Goal: Answer question/provide support: Share knowledge or assist other users

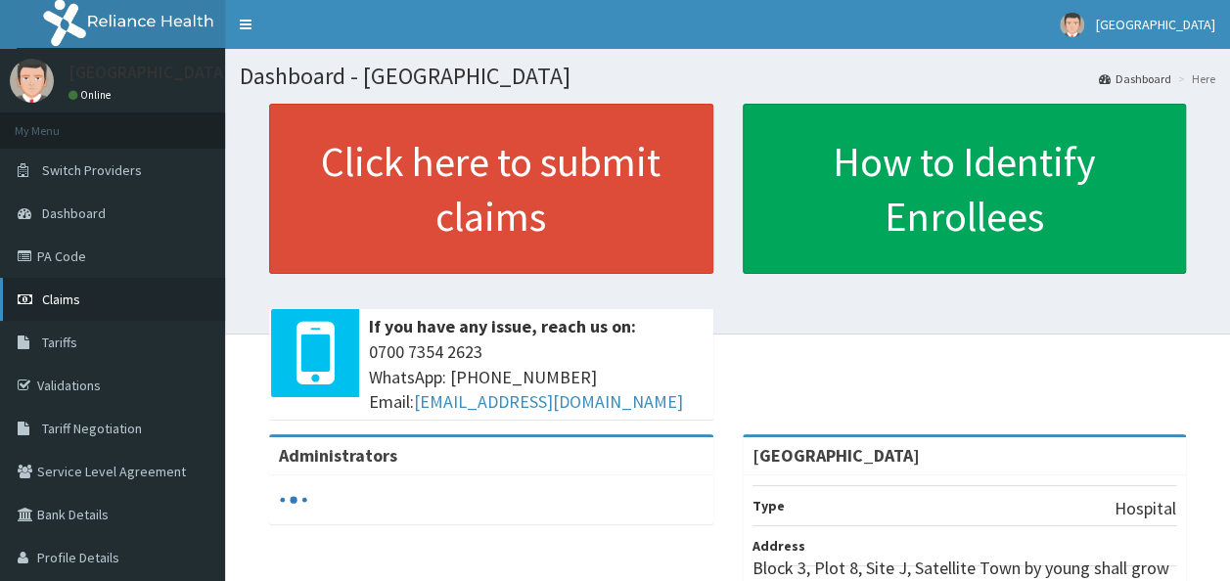
click at [65, 300] on span "Claims" at bounding box center [61, 300] width 38 height 18
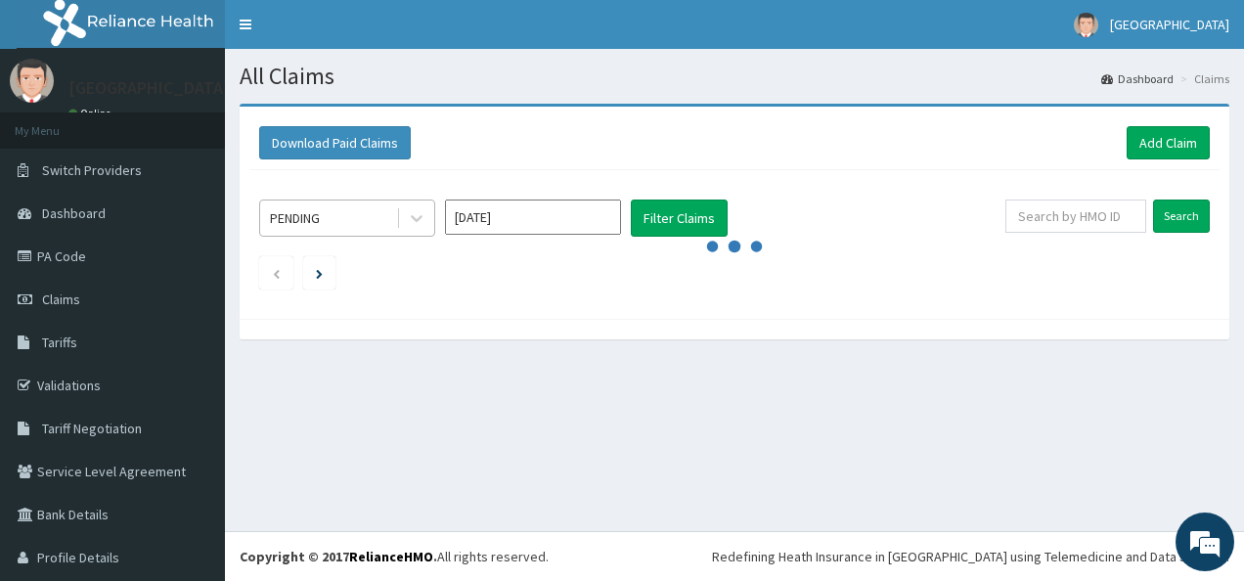
click at [306, 209] on div "PENDING" at bounding box center [295, 218] width 50 height 20
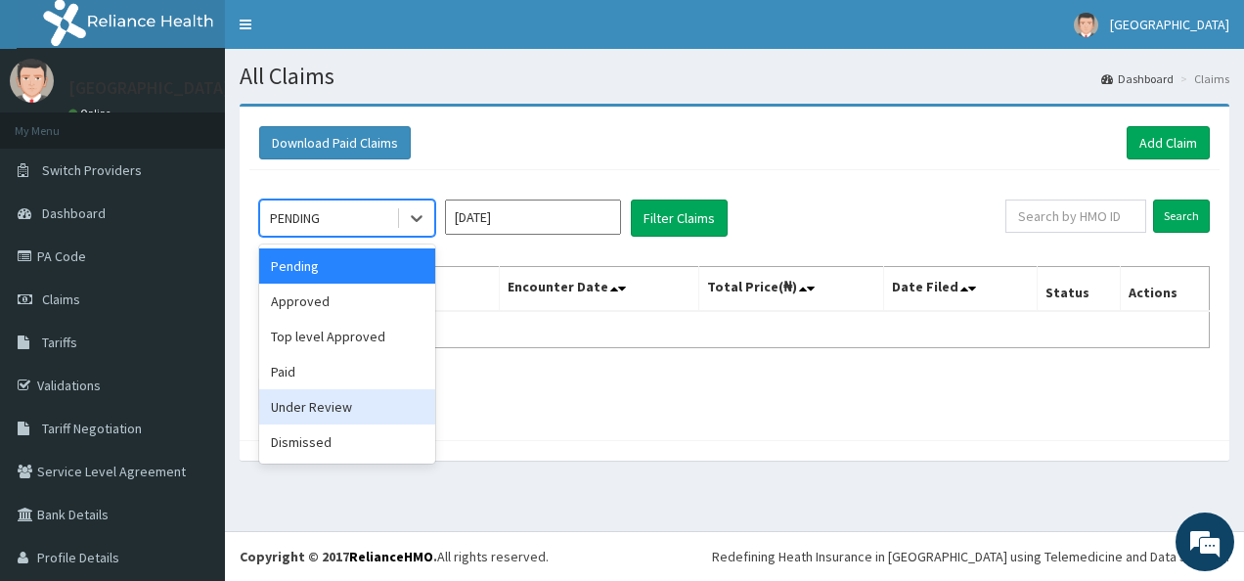
click at [328, 403] on div "Under Review" at bounding box center [347, 406] width 176 height 35
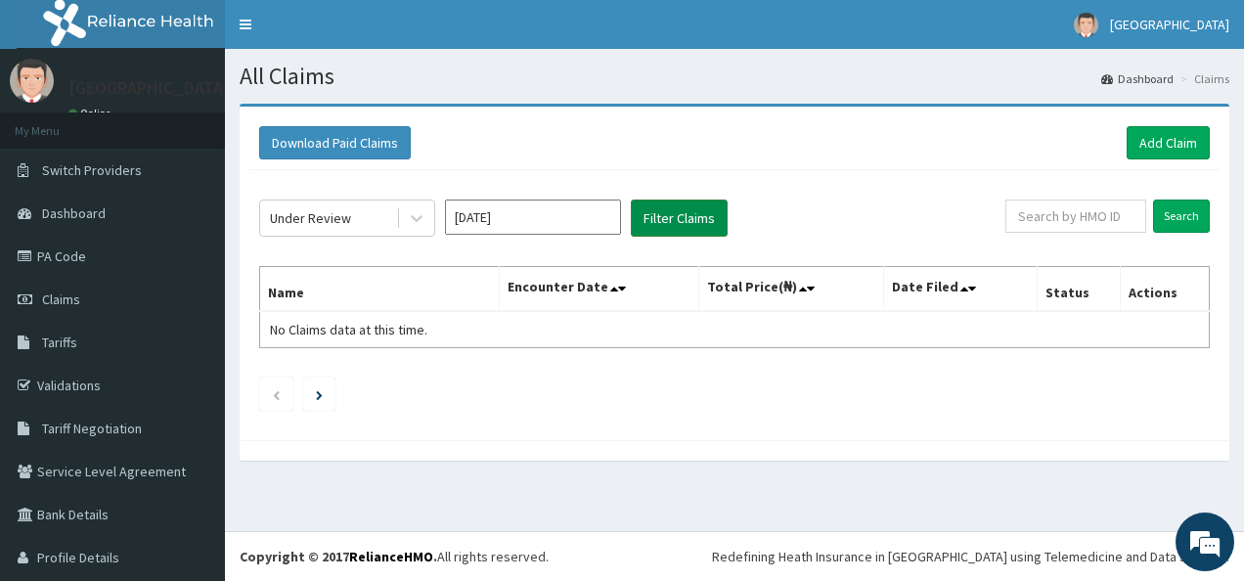
click at [704, 211] on button "Filter Claims" at bounding box center [679, 218] width 97 height 37
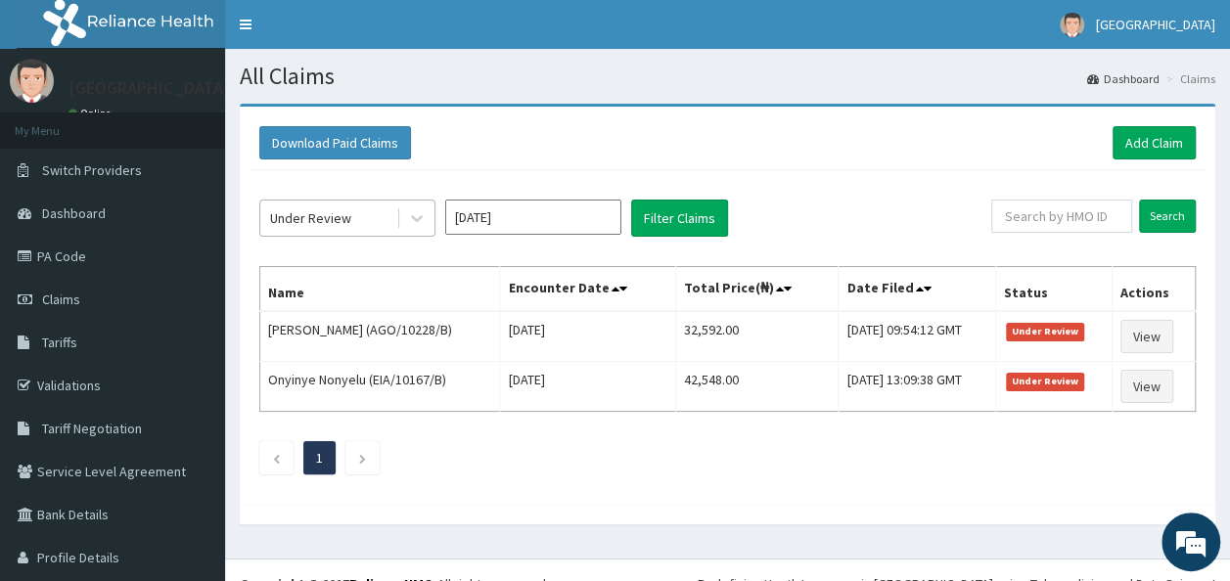
click at [352, 212] on div "Under Review" at bounding box center [328, 218] width 136 height 31
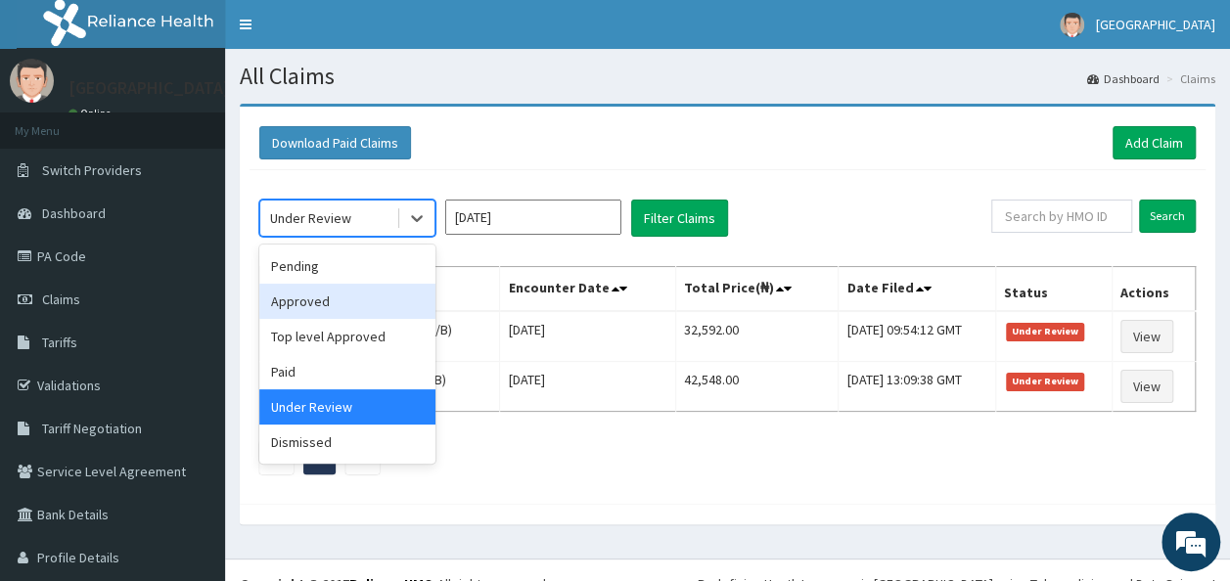
click at [309, 302] on div "Approved" at bounding box center [347, 301] width 176 height 35
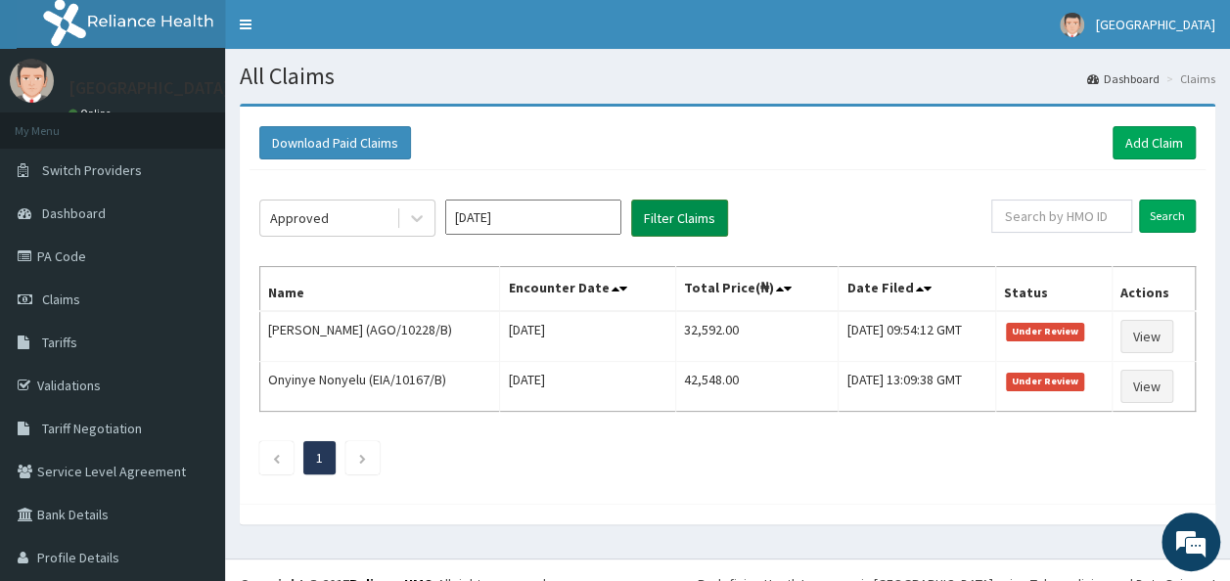
click at [675, 219] on button "Filter Claims" at bounding box center [679, 218] width 97 height 37
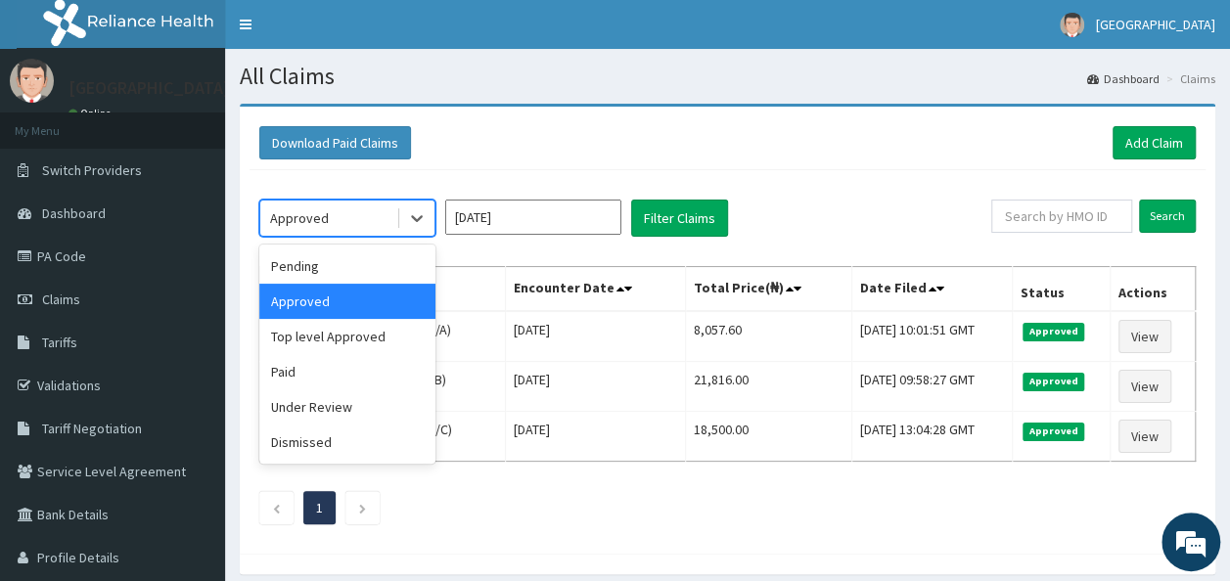
click at [340, 217] on div "Approved" at bounding box center [328, 218] width 136 height 31
click at [329, 411] on div "Under Review" at bounding box center [347, 406] width 176 height 35
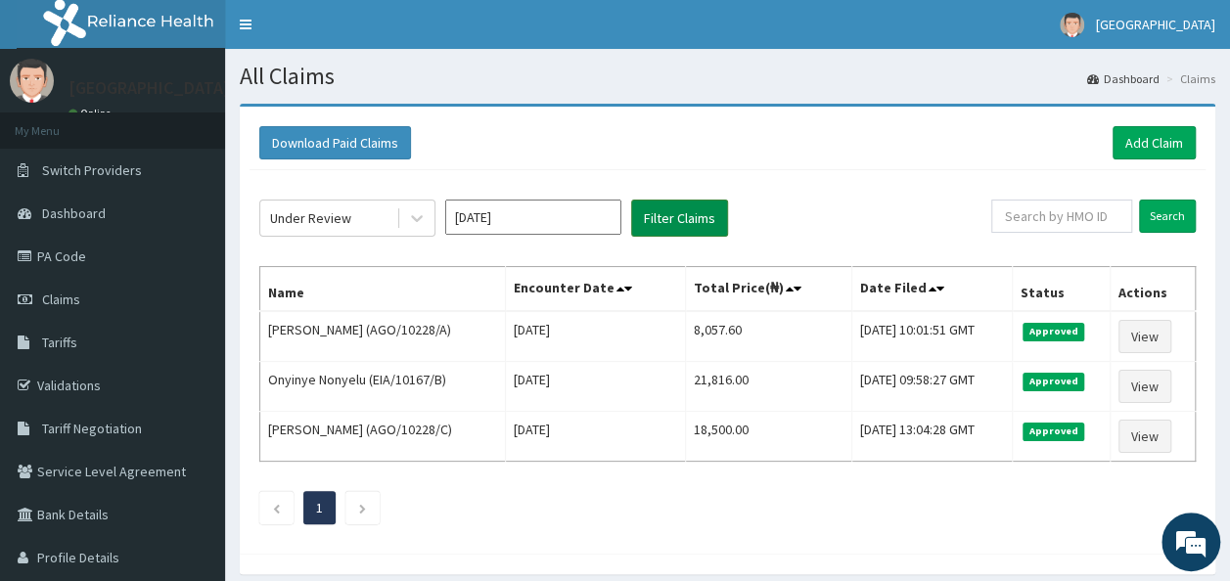
click at [683, 216] on button "Filter Claims" at bounding box center [679, 218] width 97 height 37
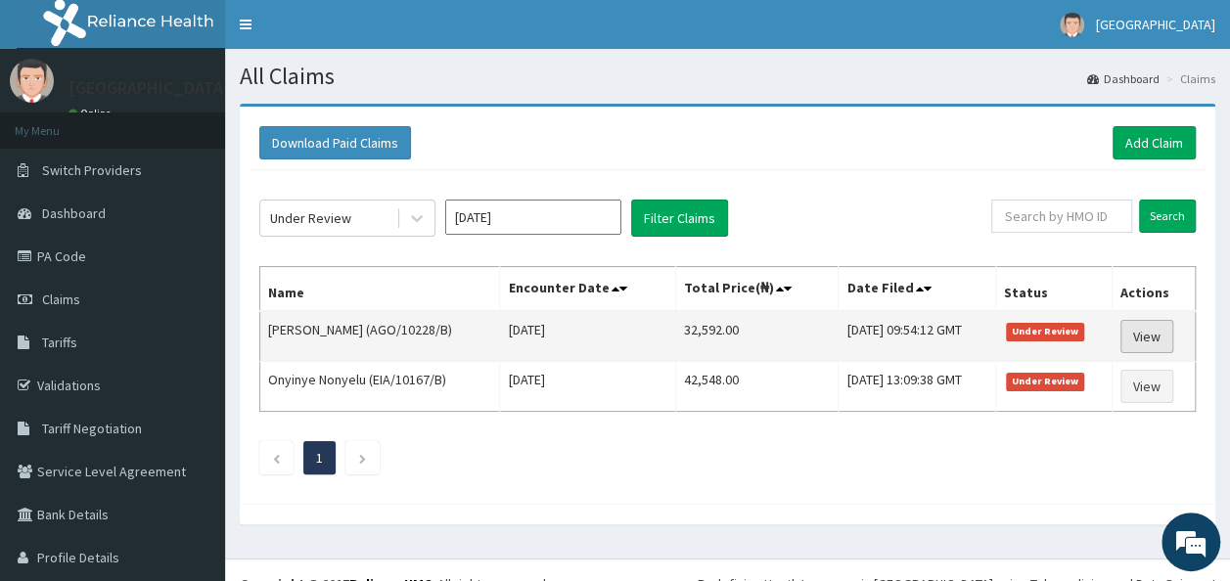
click at [1137, 331] on link "View" at bounding box center [1146, 336] width 53 height 33
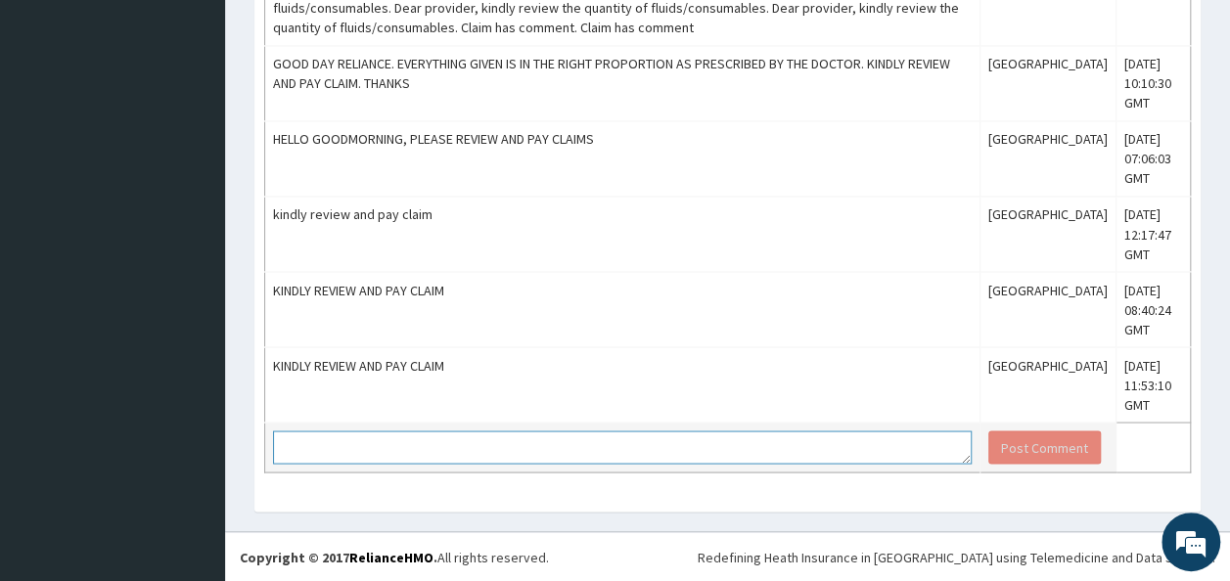
click at [308, 442] on textarea at bounding box center [622, 446] width 699 height 33
type textarea "kindly review and pay claim"
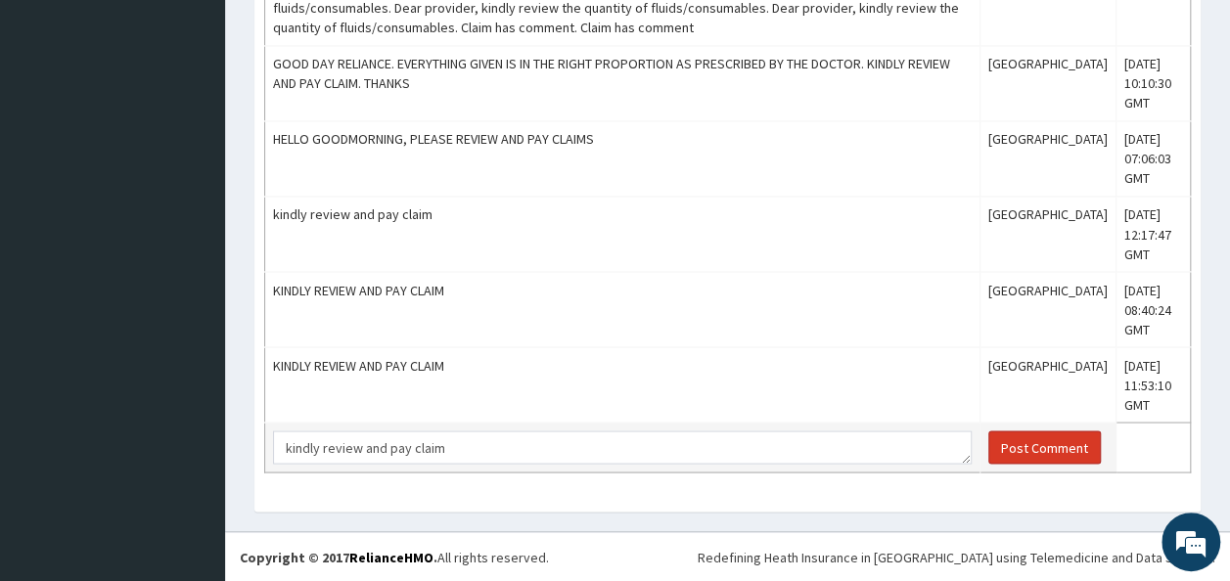
click at [1038, 441] on button "Post Comment" at bounding box center [1044, 446] width 113 height 33
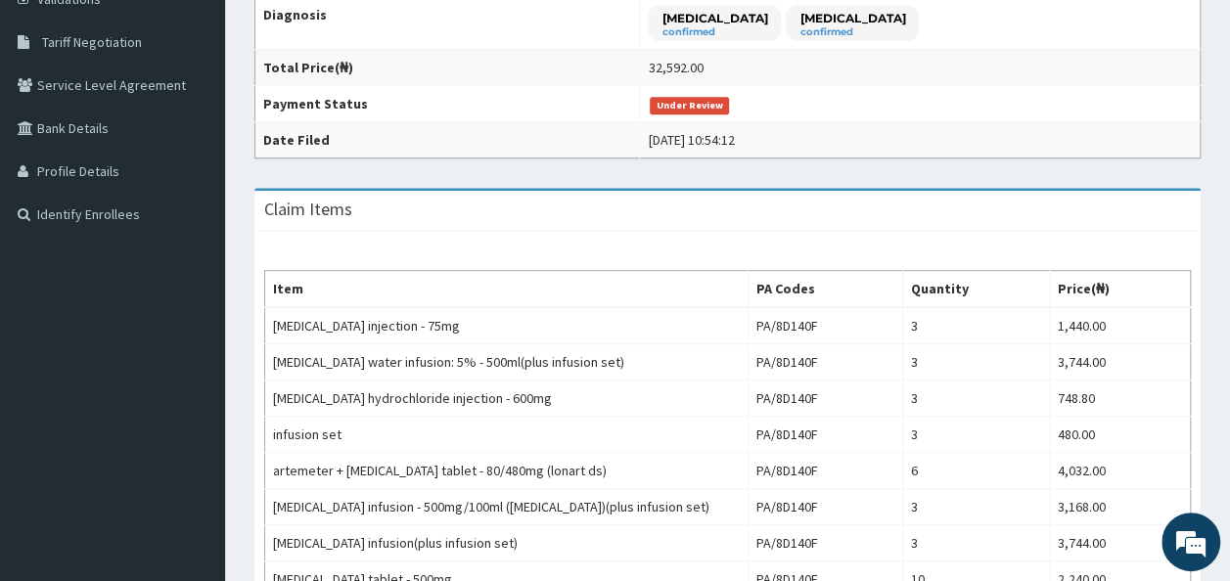
scroll to position [321, 0]
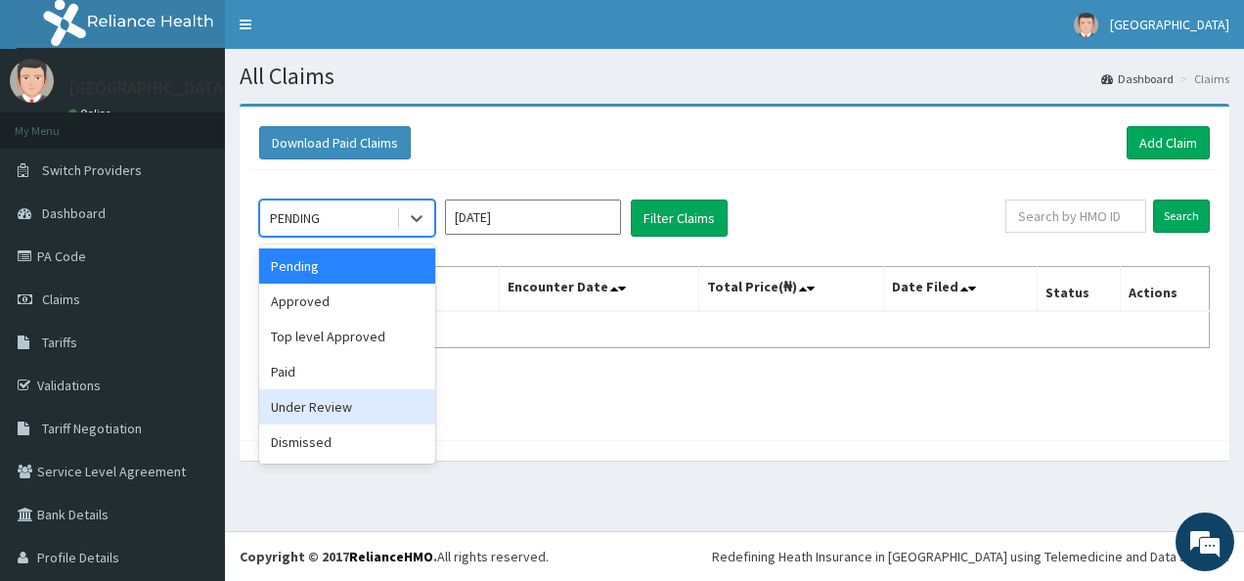
click at [294, 409] on div "Under Review" at bounding box center [347, 406] width 176 height 35
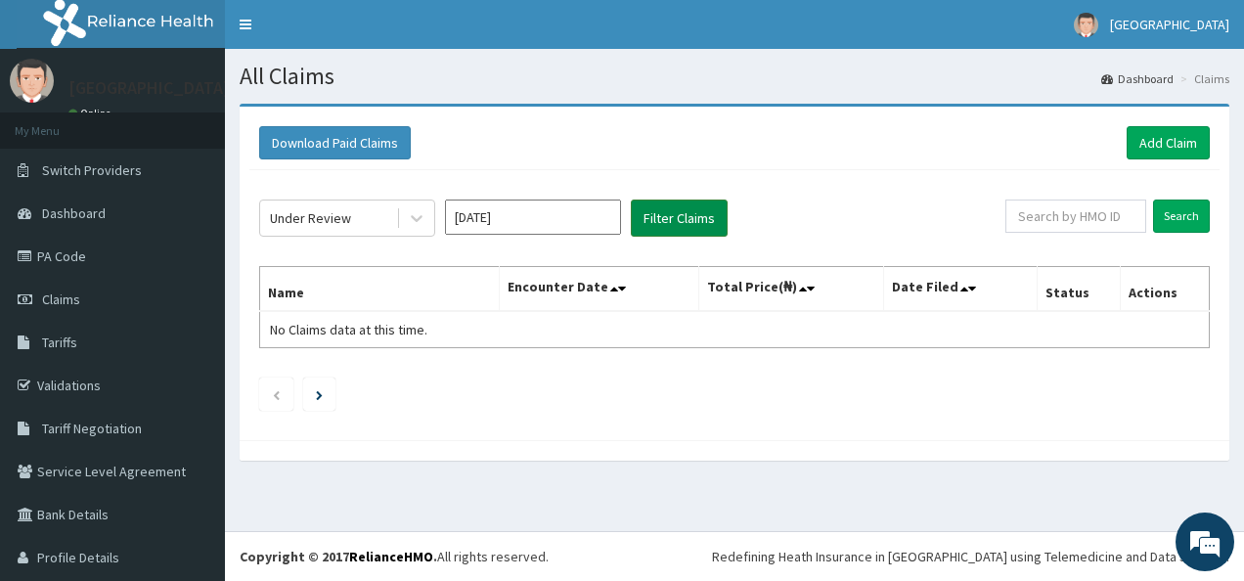
click at [695, 215] on button "Filter Claims" at bounding box center [679, 218] width 97 height 37
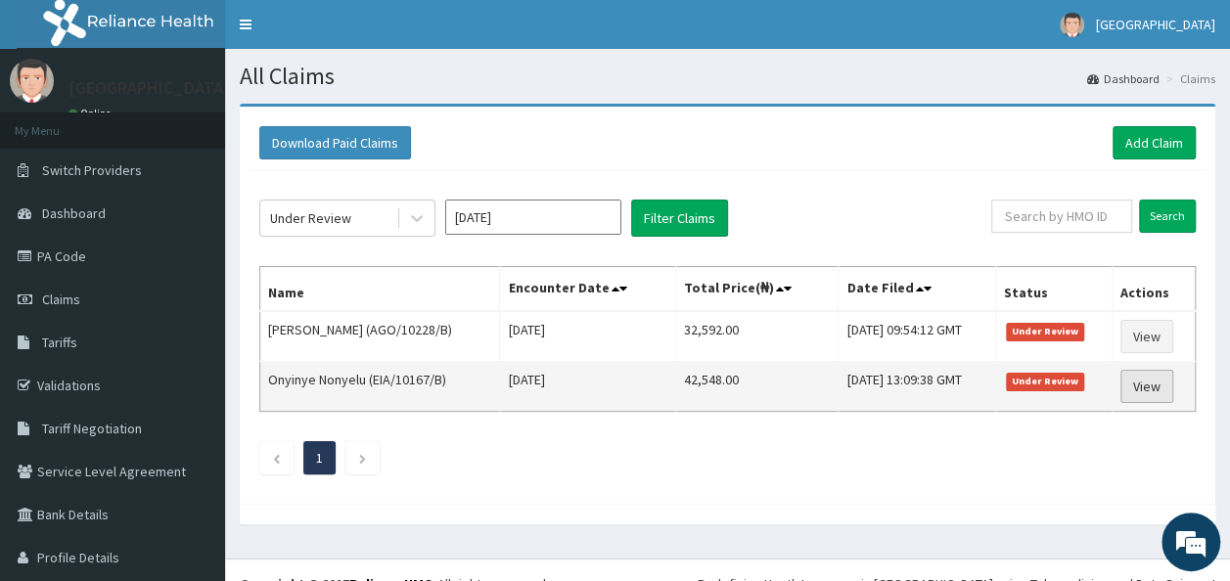
click at [1135, 384] on link "View" at bounding box center [1146, 386] width 53 height 33
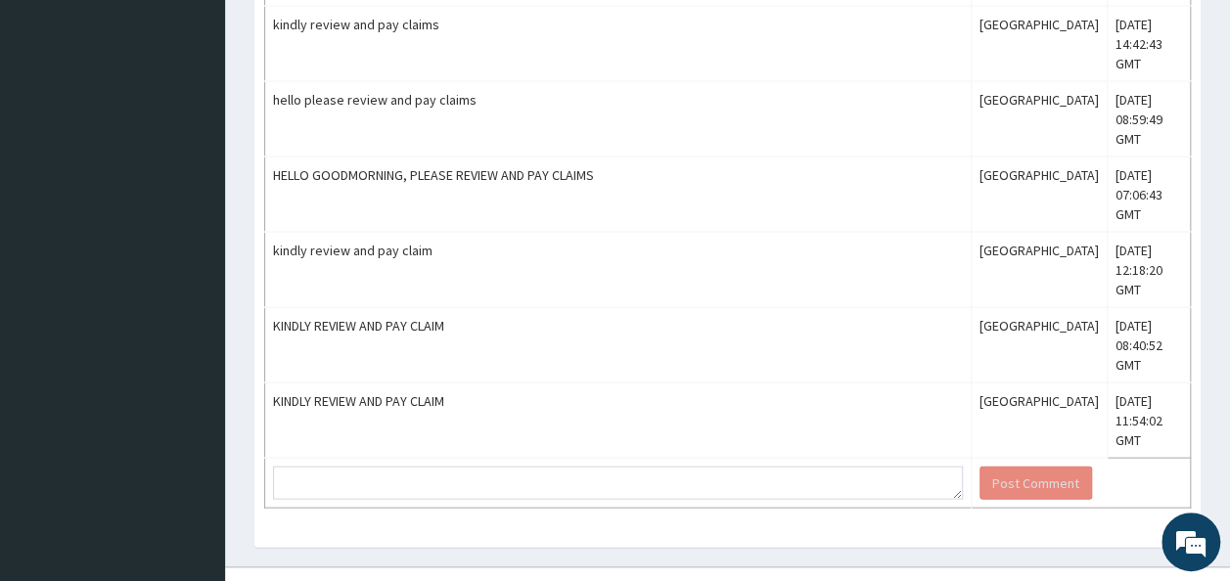
scroll to position [1883, 0]
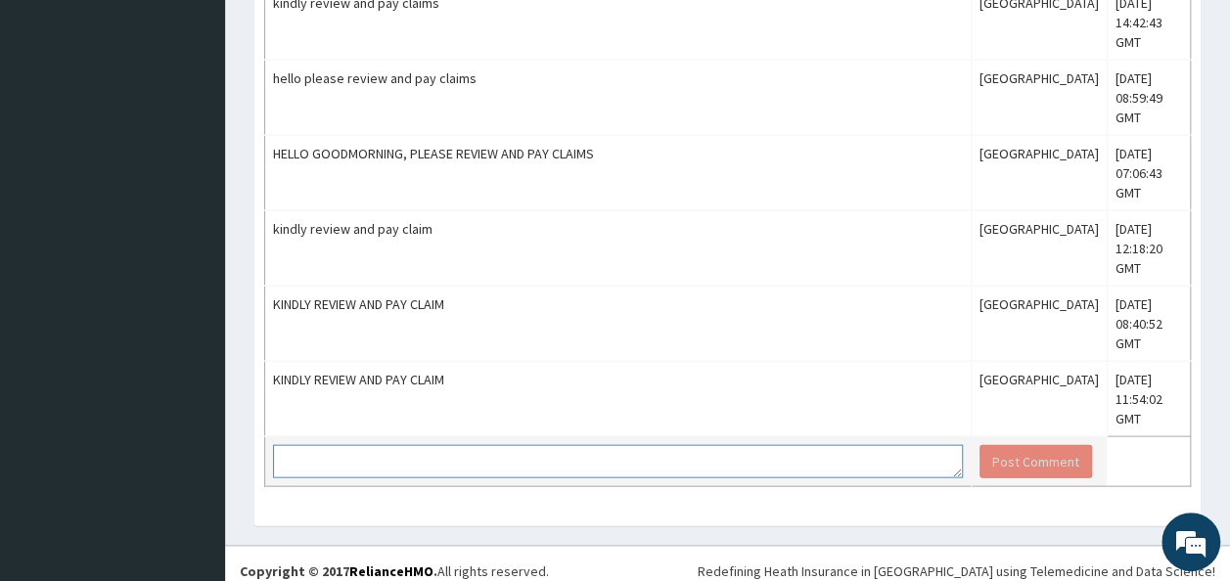
click at [351, 445] on textarea at bounding box center [618, 461] width 690 height 33
type textarea "kindly review and pay claim"
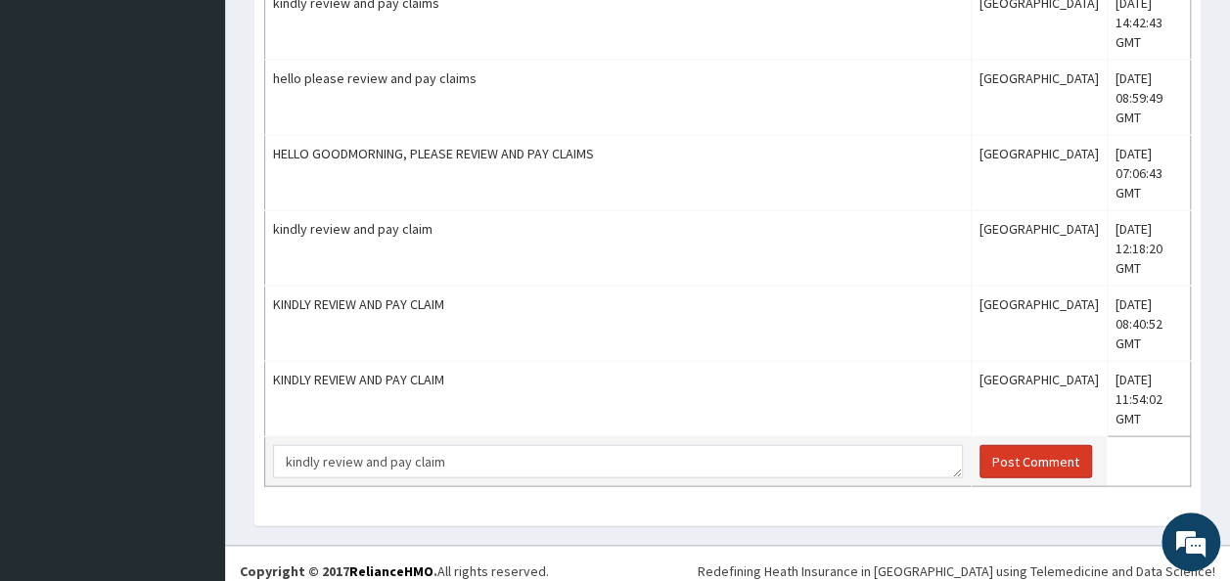
click at [1030, 445] on button "Post Comment" at bounding box center [1035, 461] width 113 height 33
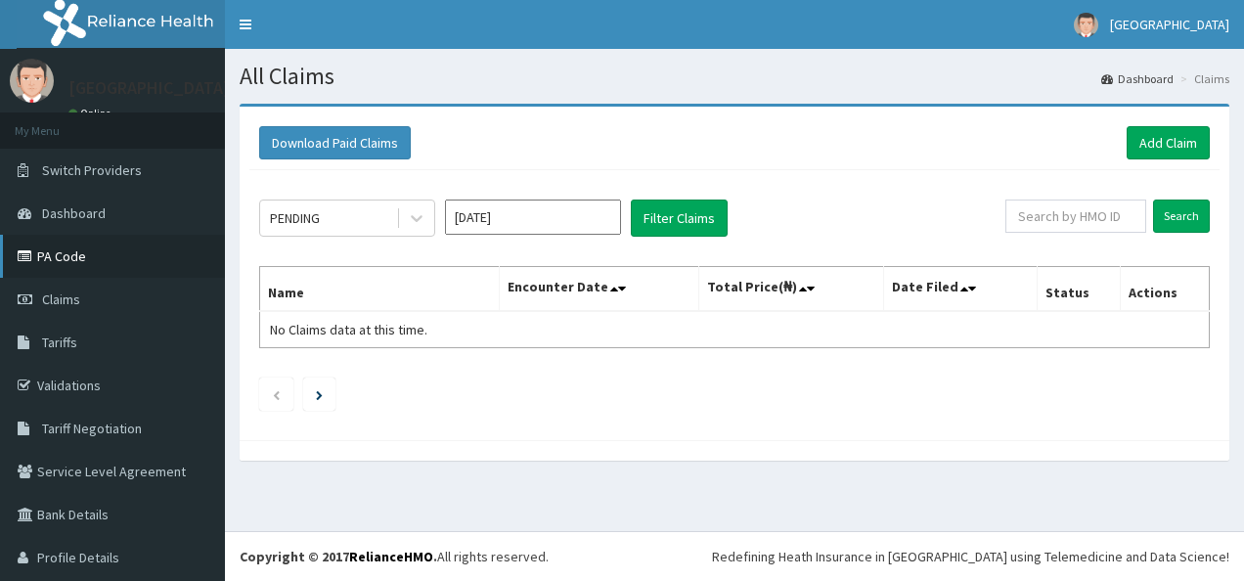
drag, startPoint x: 0, startPoint y: 0, endPoint x: 65, endPoint y: 252, distance: 260.5
click at [65, 252] on link "PA Code" at bounding box center [112, 256] width 225 height 43
